Goal: Transaction & Acquisition: Purchase product/service

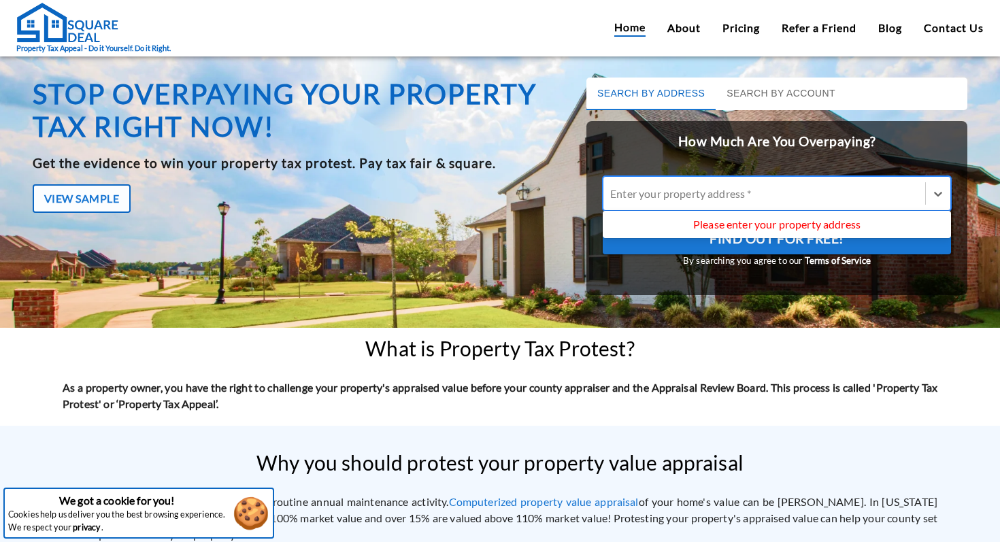
click at [843, 190] on div at bounding box center [764, 194] width 308 height 16
click at [612, 190] on input "Use Up and Down to choose options, press Enter to select the currently focused …" at bounding box center [611, 193] width 2 height 13
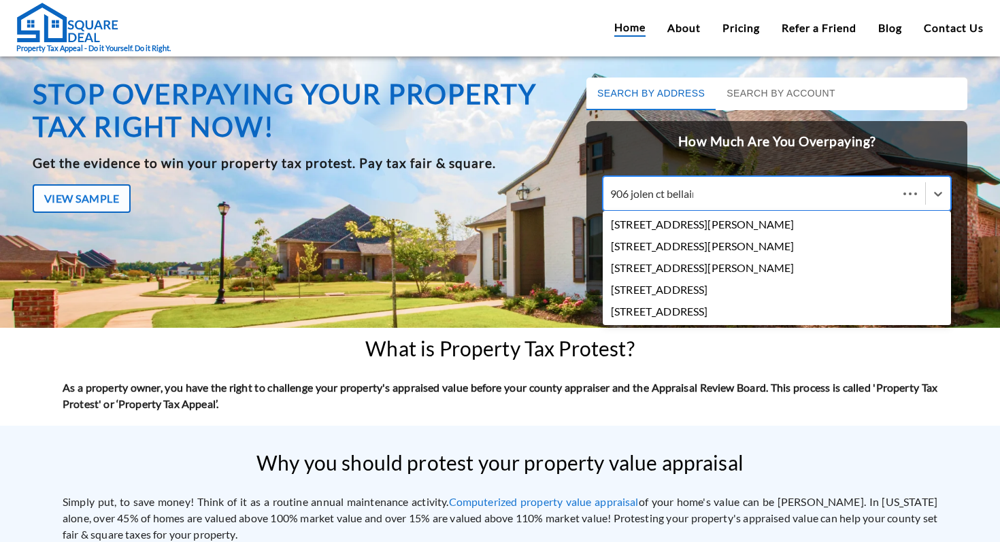
type input "906 jolen ct bellaire"
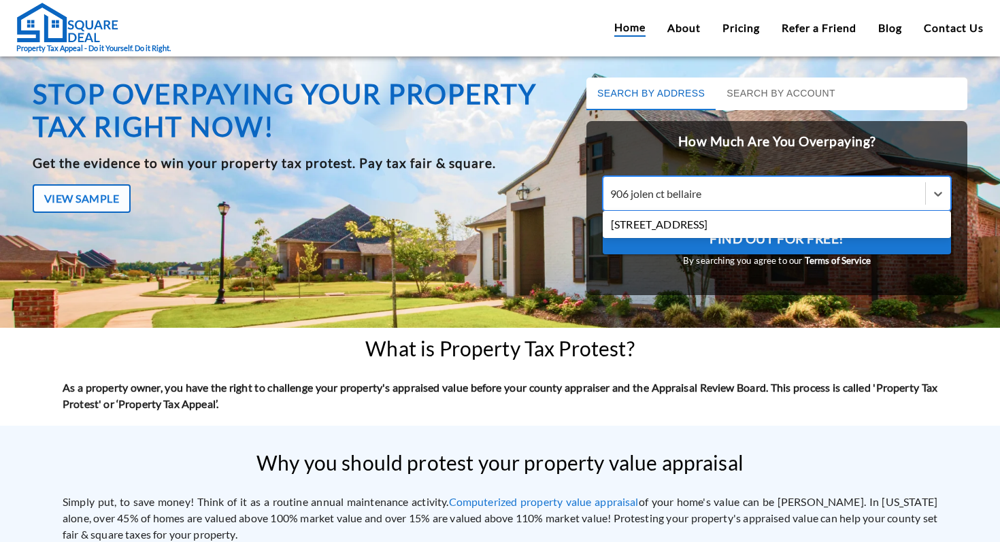
click at [731, 223] on div "[STREET_ADDRESS]" at bounding box center [777, 225] width 348 height 22
click at [705, 200] on input "906 jolen ct bellaire" at bounding box center [657, 193] width 95 height 13
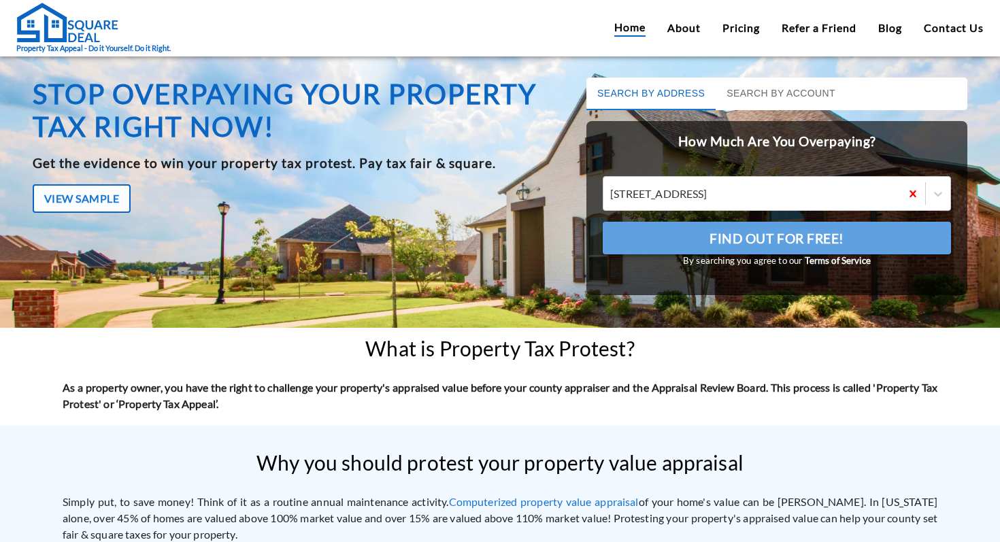
click at [733, 232] on span "Find Out For Free!" at bounding box center [776, 238] width 135 height 23
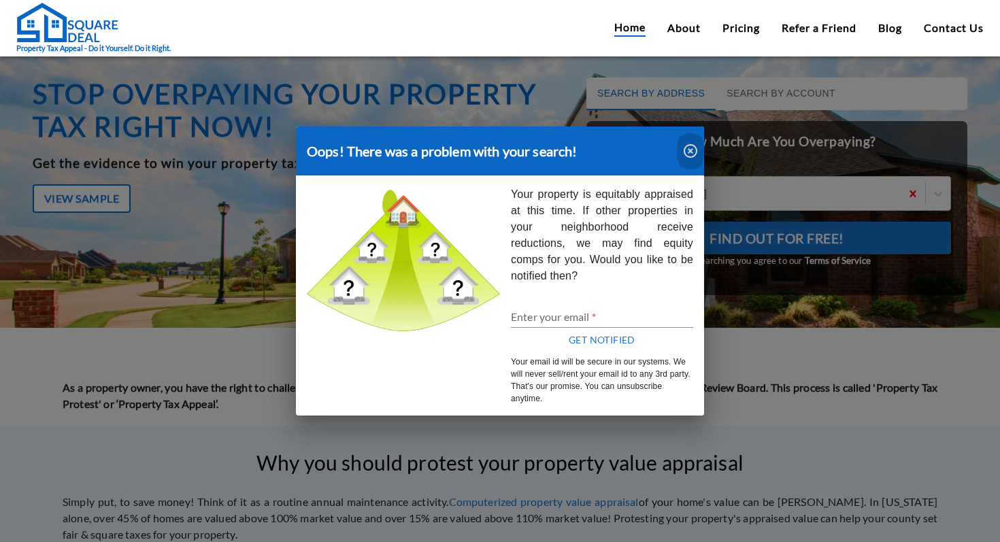
click at [687, 146] on icon "button" at bounding box center [691, 151] width 14 height 14
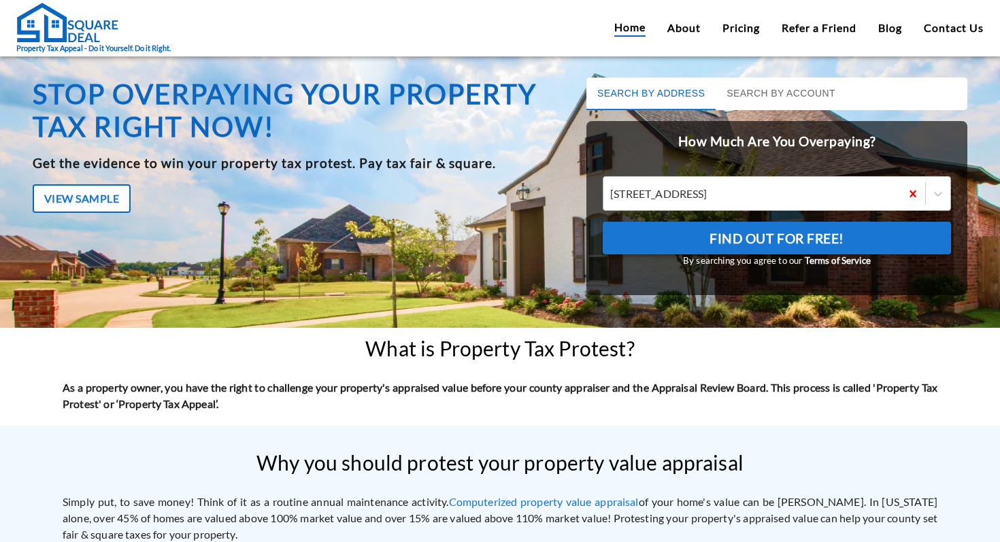
click at [687, 188] on div at bounding box center [752, 194] width 284 height 16
click at [612, 188] on input "[STREET_ADDRESS]" at bounding box center [611, 193] width 2 height 13
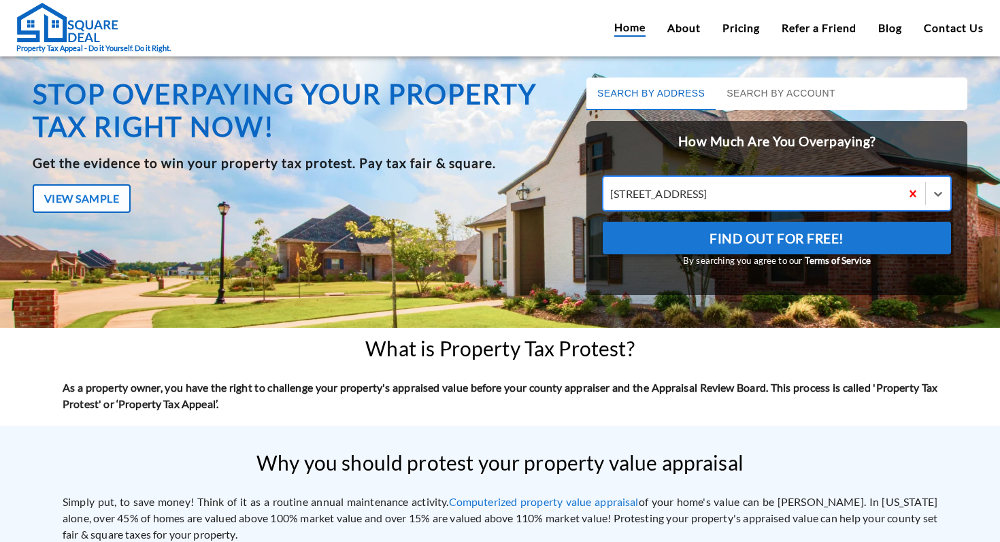
click at [687, 188] on div at bounding box center [752, 194] width 284 height 16
click at [612, 188] on input "[STREET_ADDRESS]" at bounding box center [611, 193] width 2 height 13
drag, startPoint x: 687, startPoint y: 188, endPoint x: 678, endPoint y: 187, distance: 9.5
click at [687, 188] on div at bounding box center [752, 194] width 284 height 16
click at [612, 188] on input "[STREET_ADDRESS]" at bounding box center [611, 193] width 2 height 13
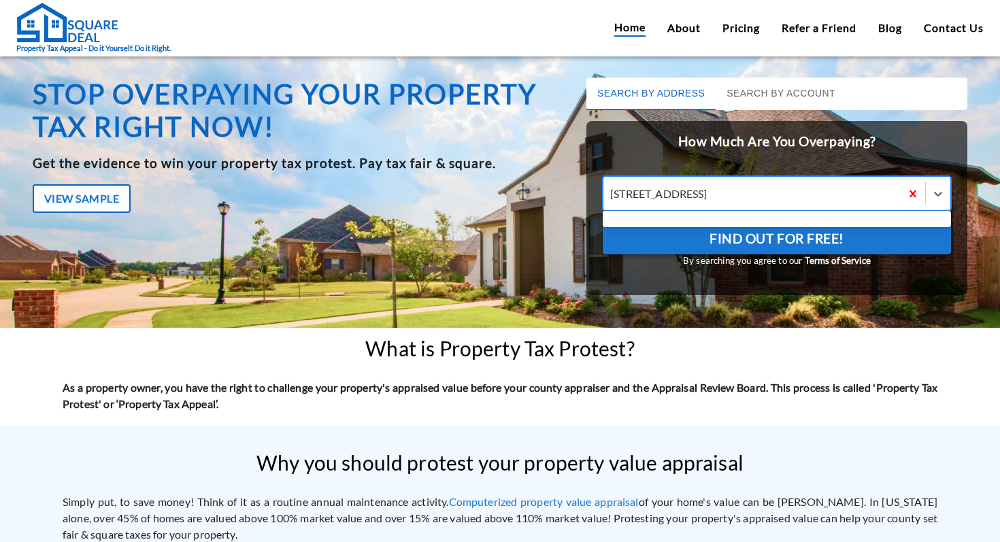
click at [675, 187] on div at bounding box center [752, 194] width 284 height 16
click at [612, 187] on input "Use Up and Down to choose options, press Enter to select the currently focused …" at bounding box center [611, 193] width 2 height 13
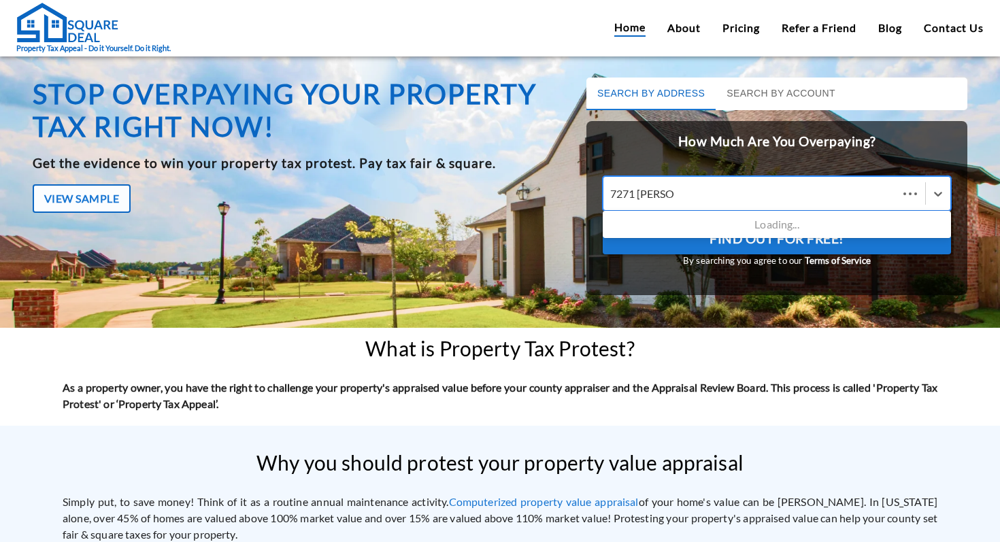
type input "7271 [PERSON_NAME]"
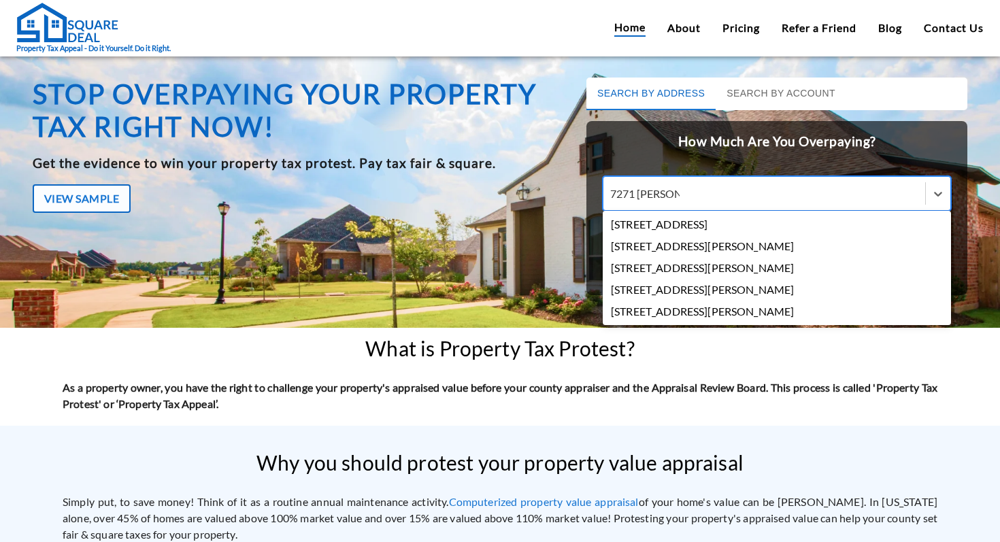
click at [754, 248] on div "[STREET_ADDRESS][PERSON_NAME]" at bounding box center [777, 246] width 348 height 22
click at [680, 200] on input "7271 [PERSON_NAME]" at bounding box center [644, 193] width 69 height 13
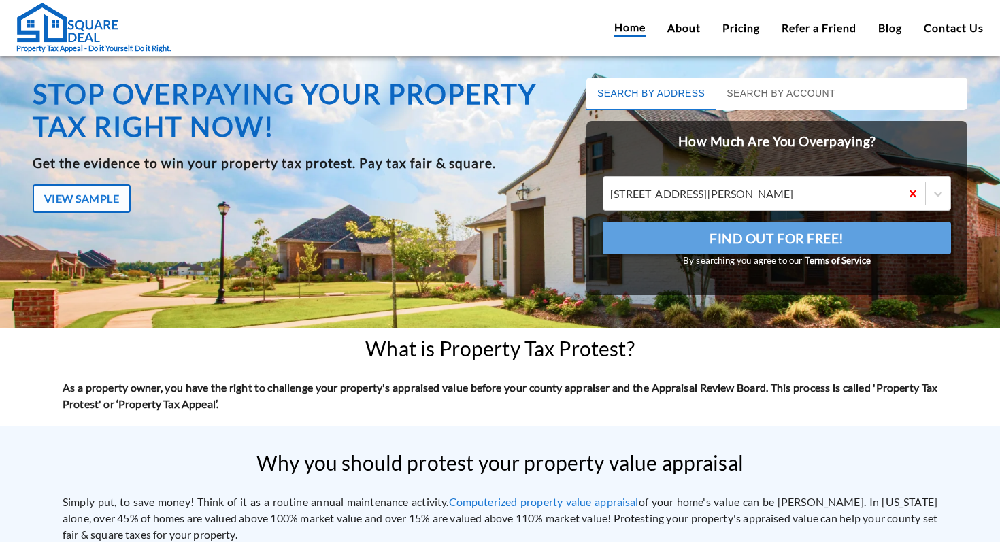
click at [751, 237] on span "Find Out For Free!" at bounding box center [776, 238] width 135 height 23
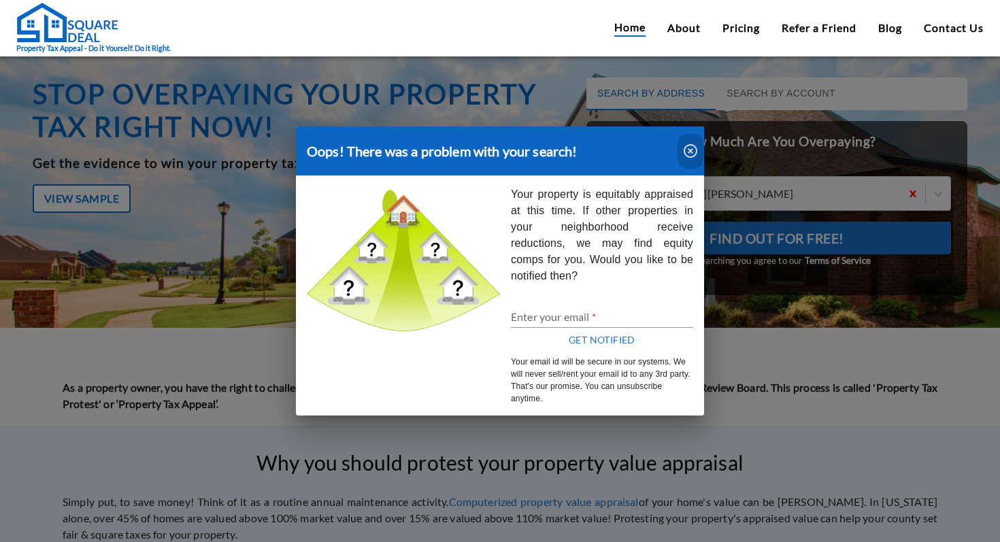
click at [685, 150] on icon "button" at bounding box center [691, 151] width 14 height 14
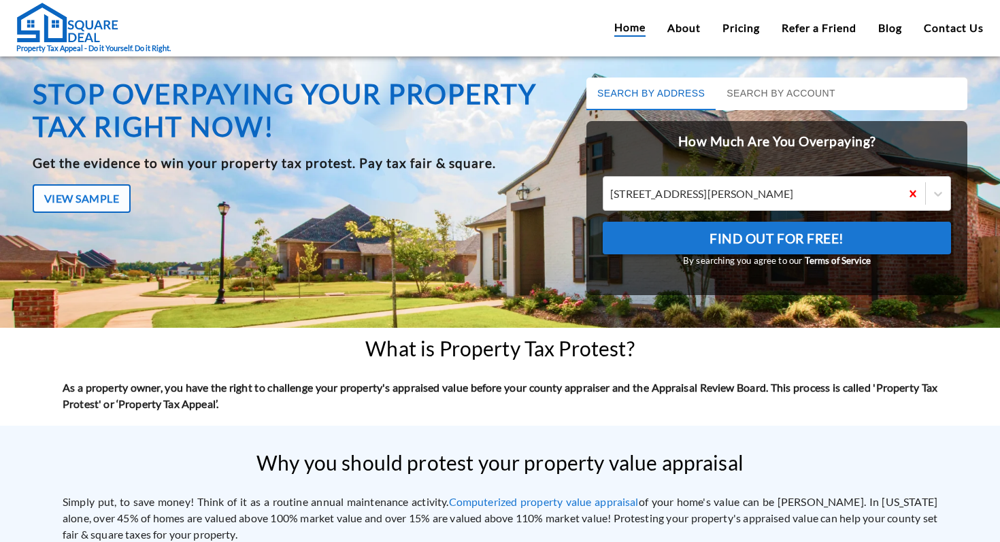
click at [818, 226] on button "Find Out For Free!" at bounding box center [777, 238] width 348 height 33
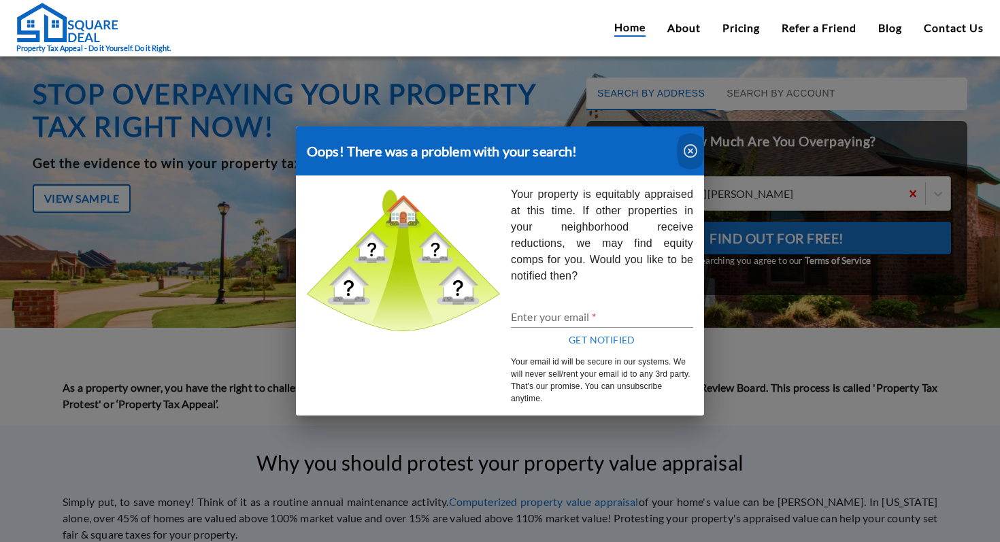
click at [692, 146] on icon "button" at bounding box center [690, 151] width 16 height 16
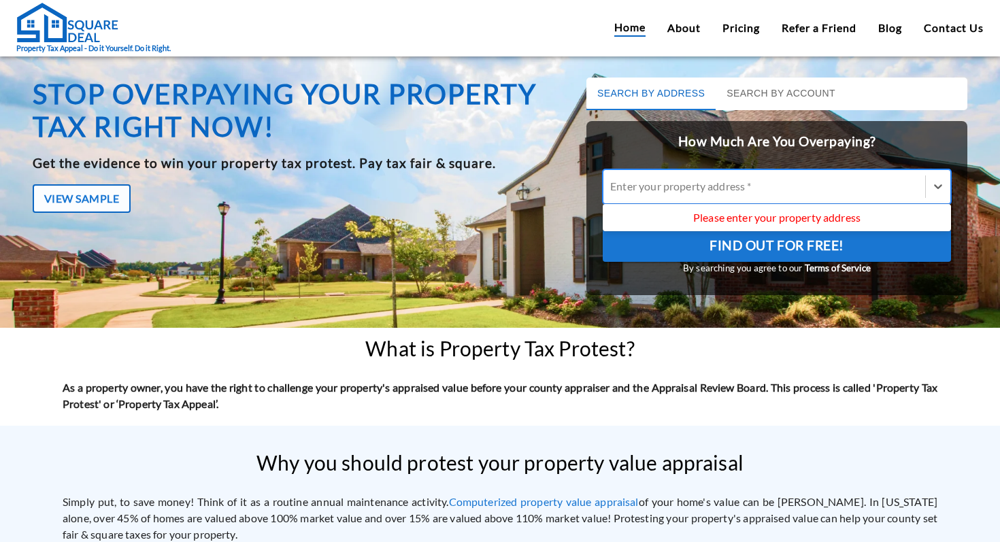
click at [856, 185] on div at bounding box center [764, 187] width 308 height 16
click at [612, 185] on input "Use Up and Down to choose options, press Enter to select the currently focused …" at bounding box center [611, 186] width 2 height 13
type input "46"
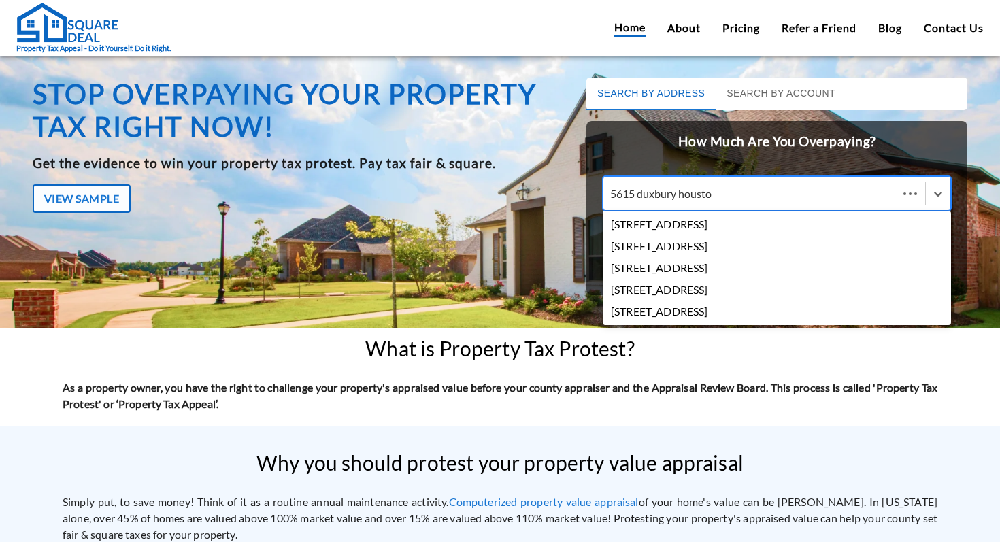
type input "[STREET_ADDRESS]"
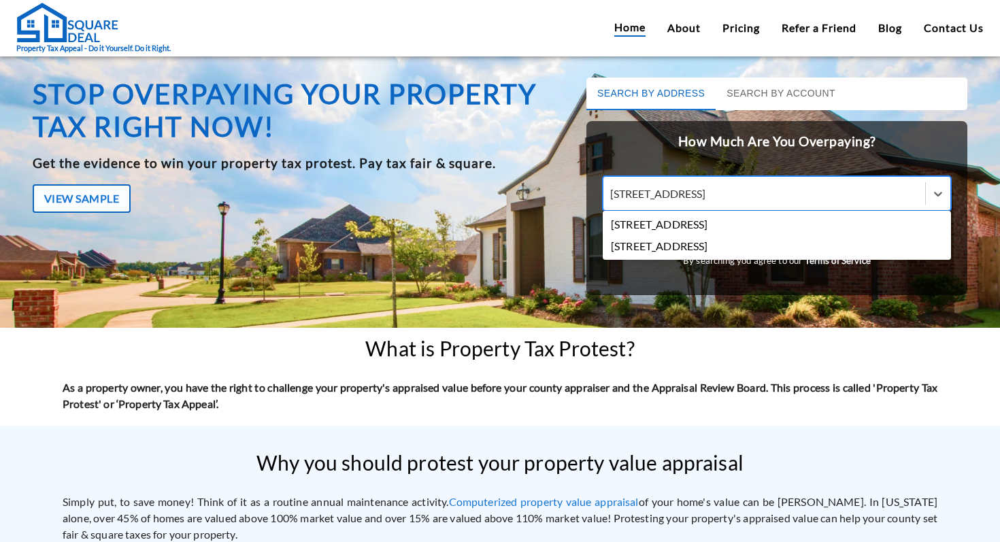
click at [720, 227] on div "[STREET_ADDRESS]" at bounding box center [777, 225] width 348 height 22
click at [720, 200] on input "[STREET_ADDRESS]" at bounding box center [666, 193] width 112 height 13
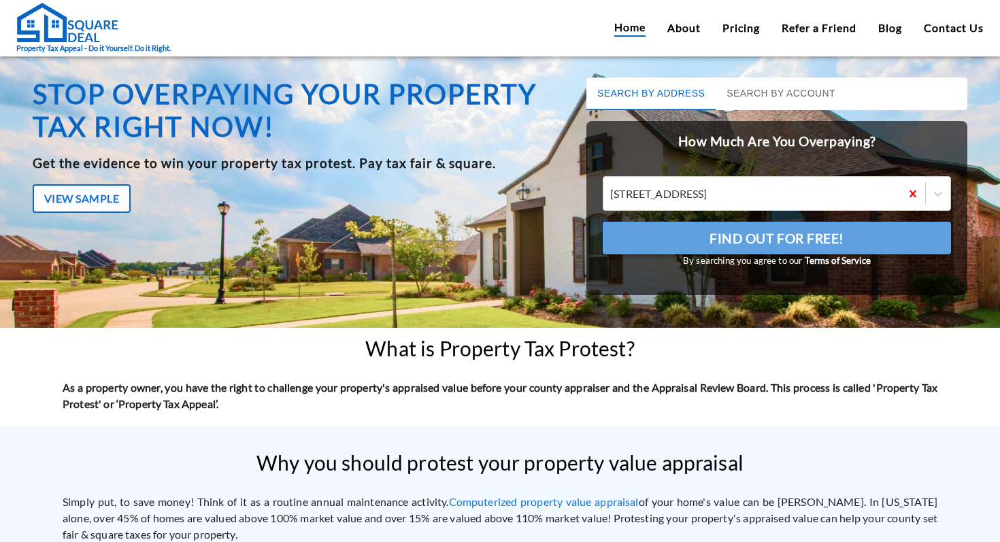
click at [721, 237] on span "Find Out For Free!" at bounding box center [776, 238] width 135 height 23
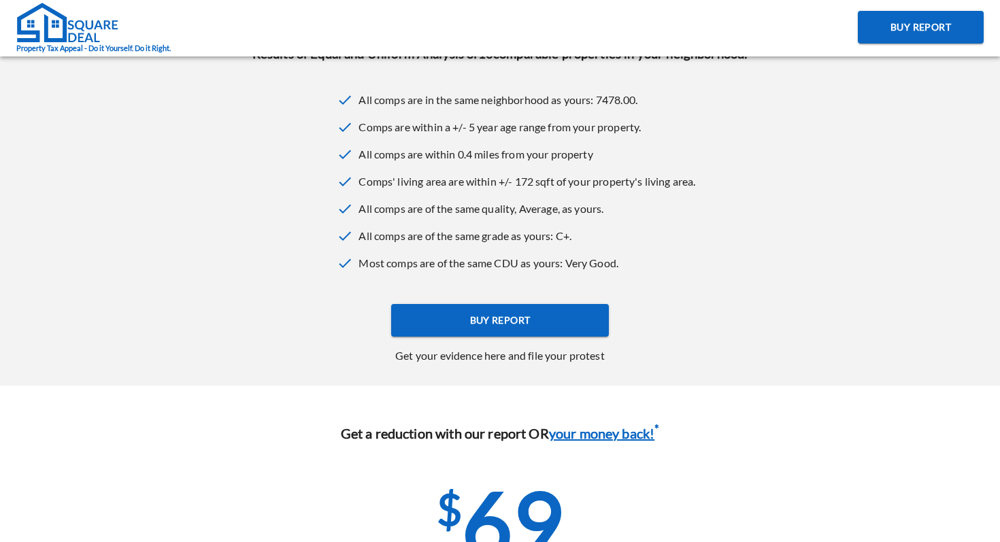
scroll to position [494, 0]
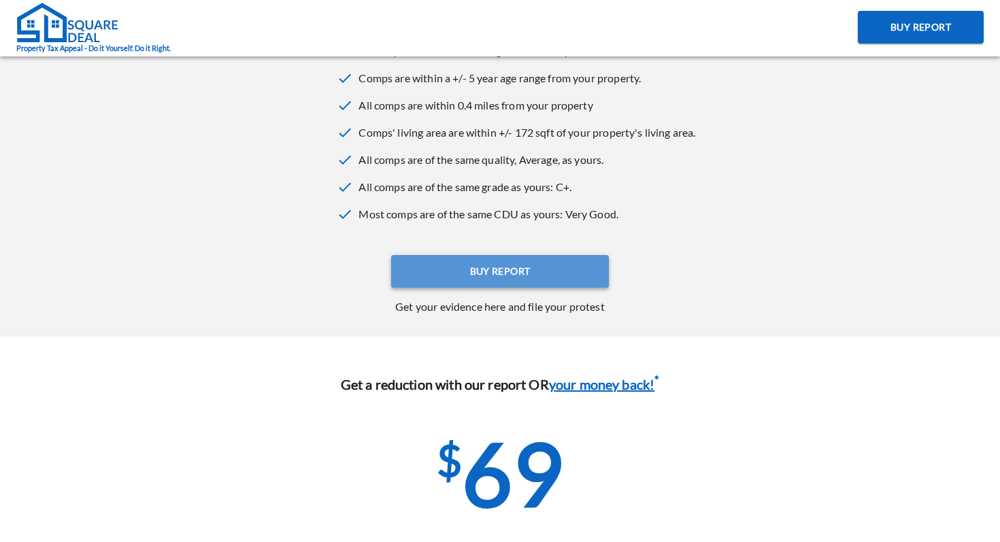
click at [444, 282] on button "Buy Report" at bounding box center [500, 271] width 218 height 33
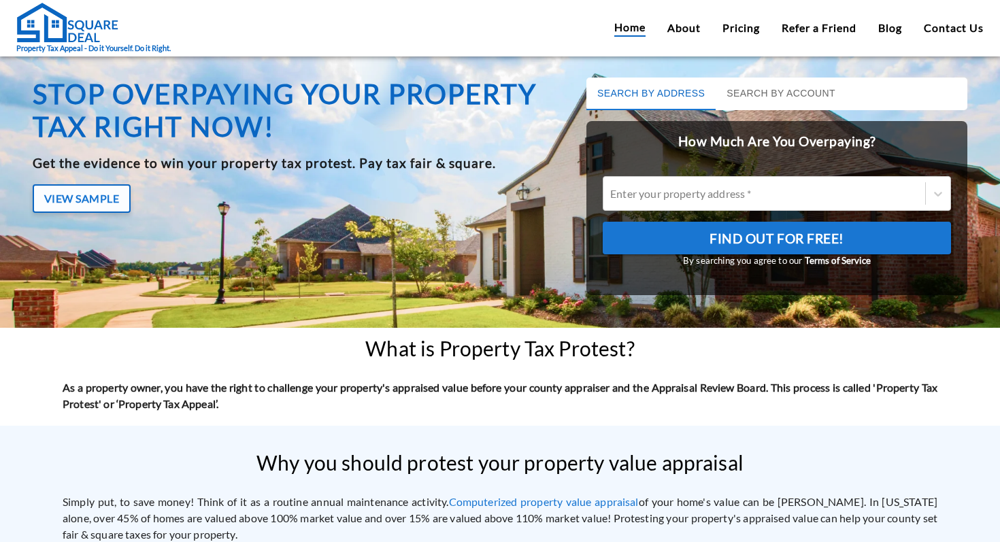
click at [93, 205] on button "View Sample" at bounding box center [82, 198] width 98 height 29
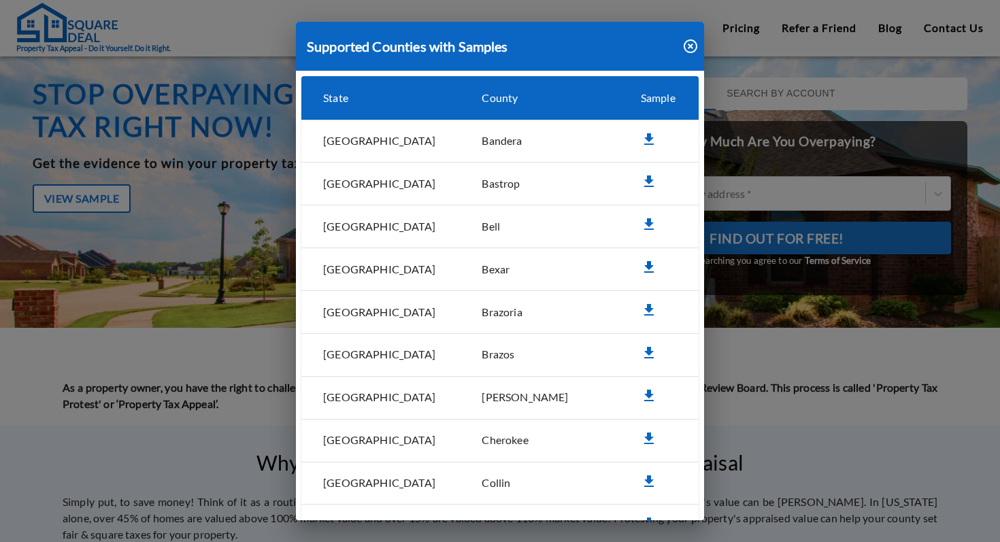
click at [641, 269] on icon "simple table" at bounding box center [649, 267] width 16 height 16
